Goal: Check status: Check status

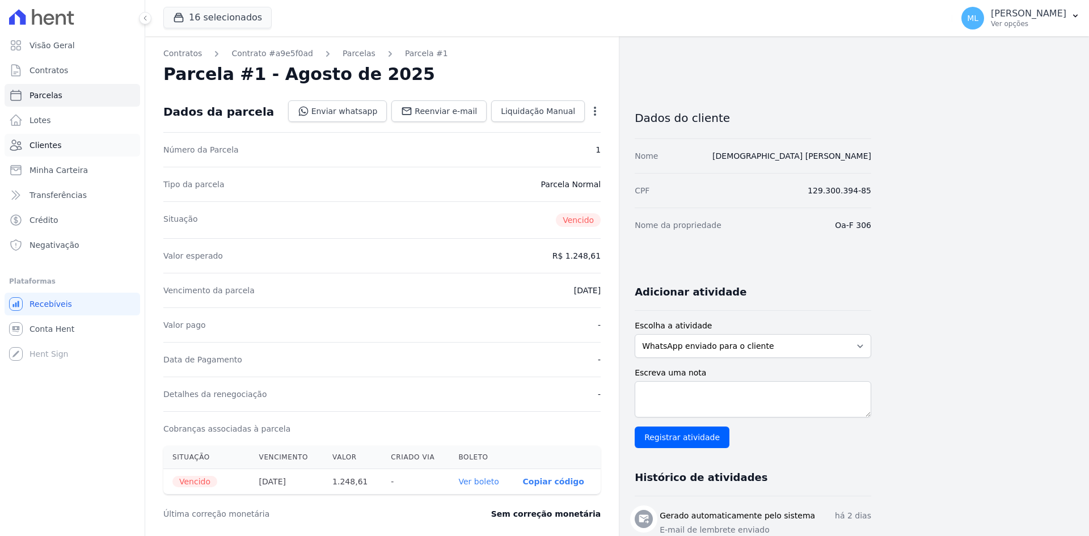
scroll to position [241, 0]
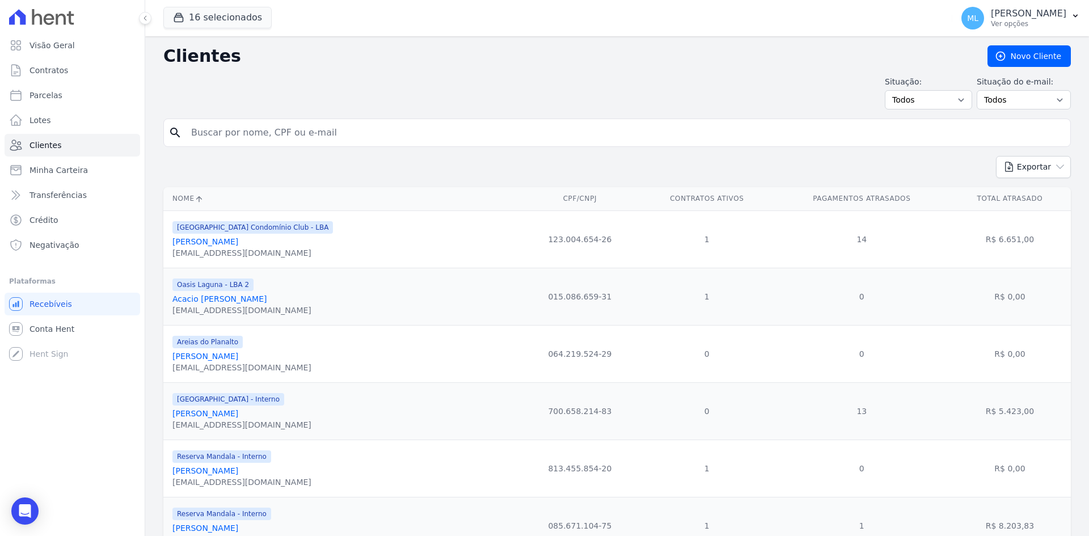
click at [258, 126] on input "search" at bounding box center [624, 132] width 881 height 23
type input "[PERSON_NAME]"
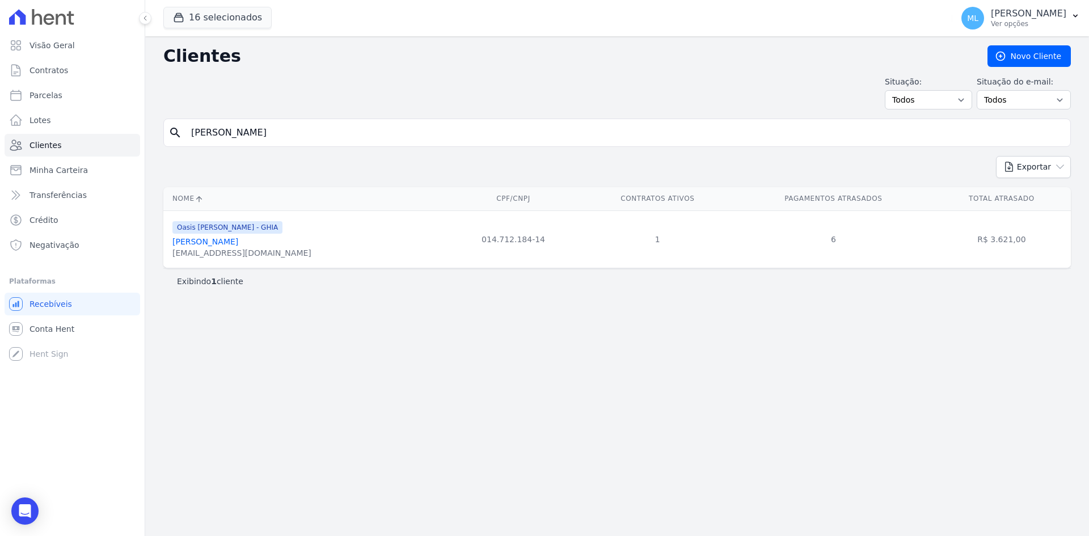
click at [238, 240] on link "[PERSON_NAME]" at bounding box center [205, 241] width 66 height 9
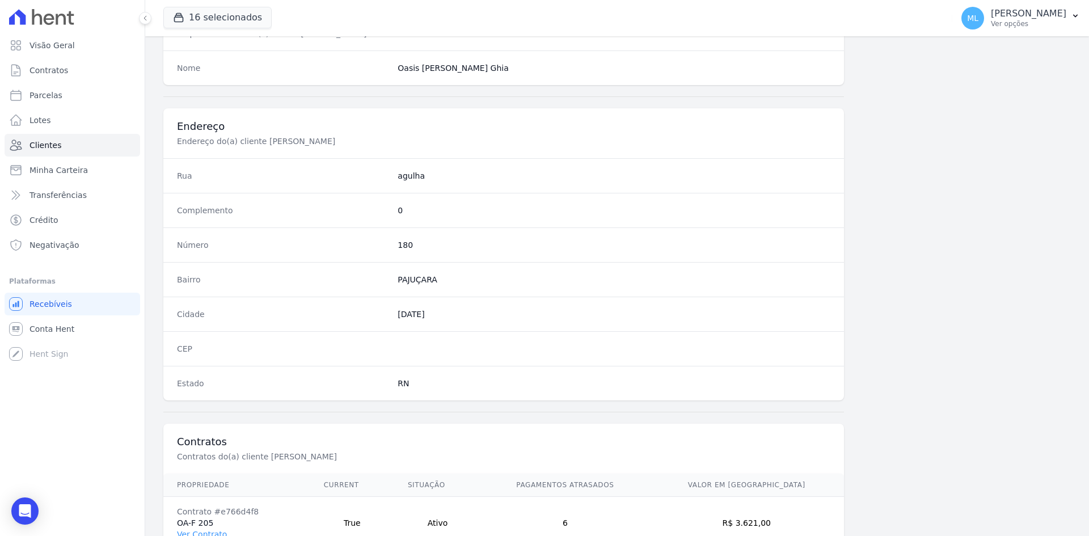
scroll to position [525, 0]
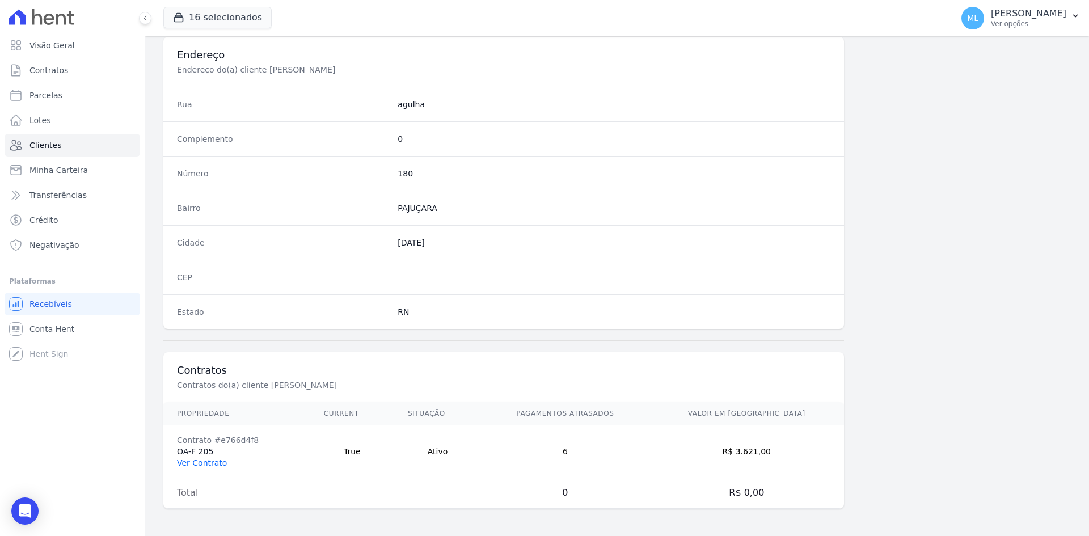
click at [199, 463] on link "Ver Contrato" at bounding box center [202, 462] width 50 height 9
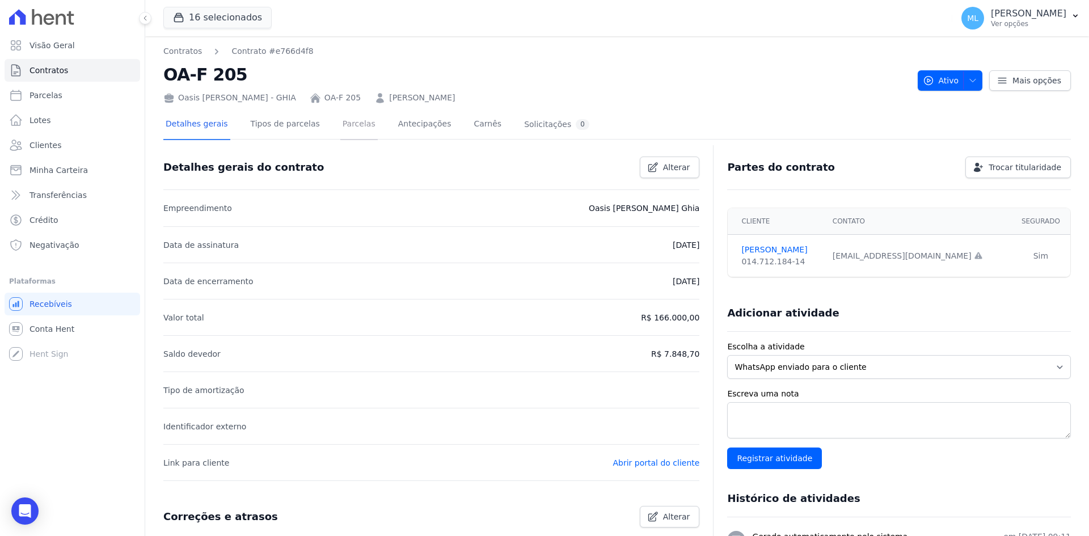
click at [350, 130] on link "Parcelas" at bounding box center [358, 125] width 37 height 30
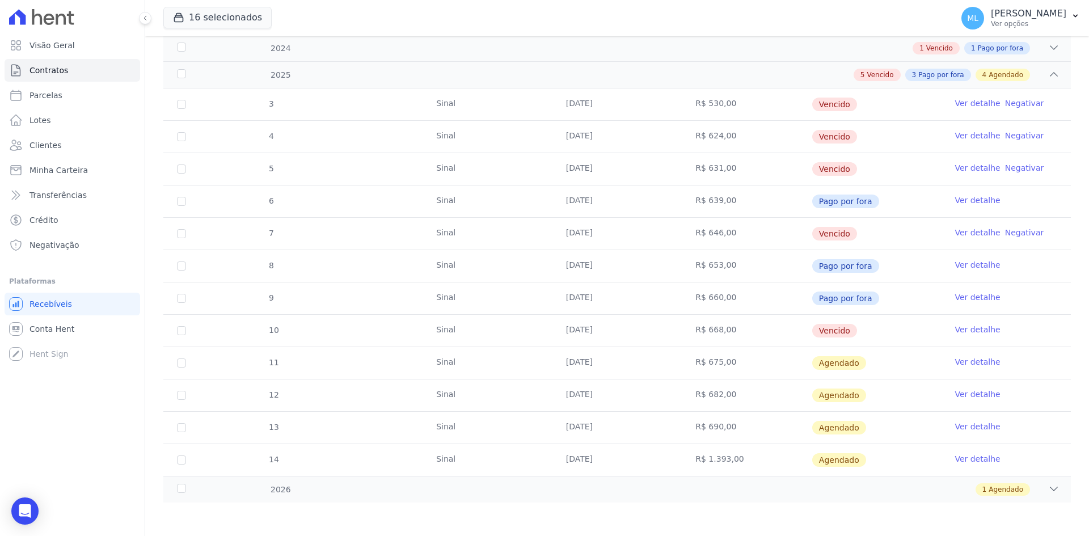
scroll to position [178, 0]
click at [510, 482] on div "2026 1 Agendado" at bounding box center [617, 488] width 908 height 27
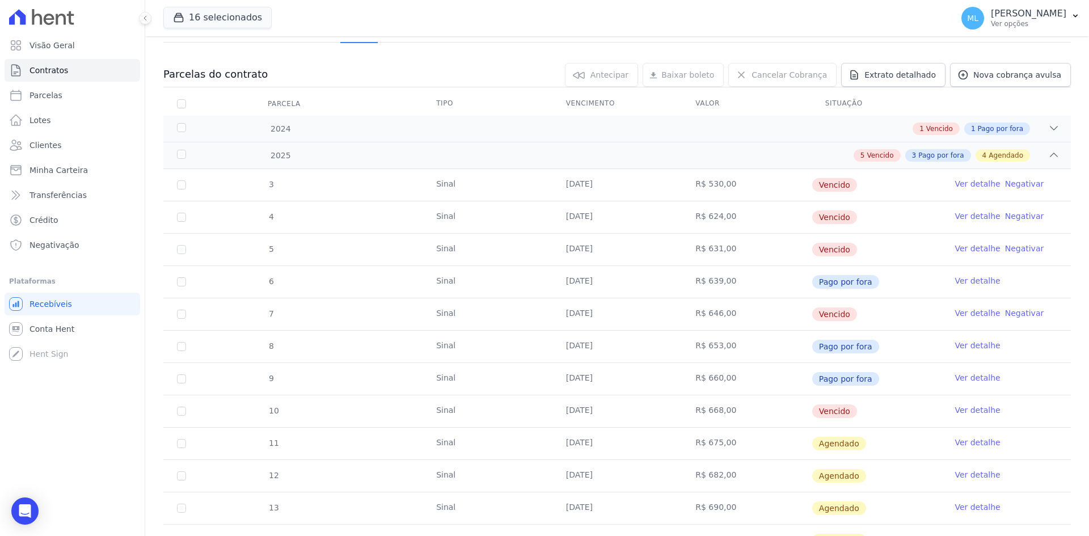
scroll to position [210, 0]
